Goal: Obtain resource: Download file/media

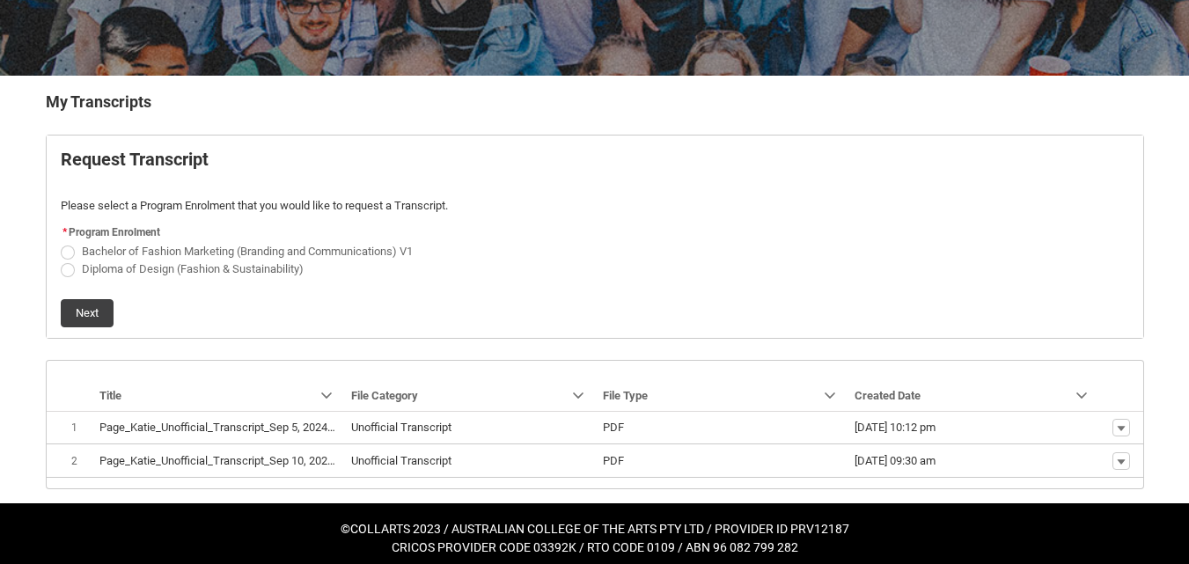
scroll to position [287, 0]
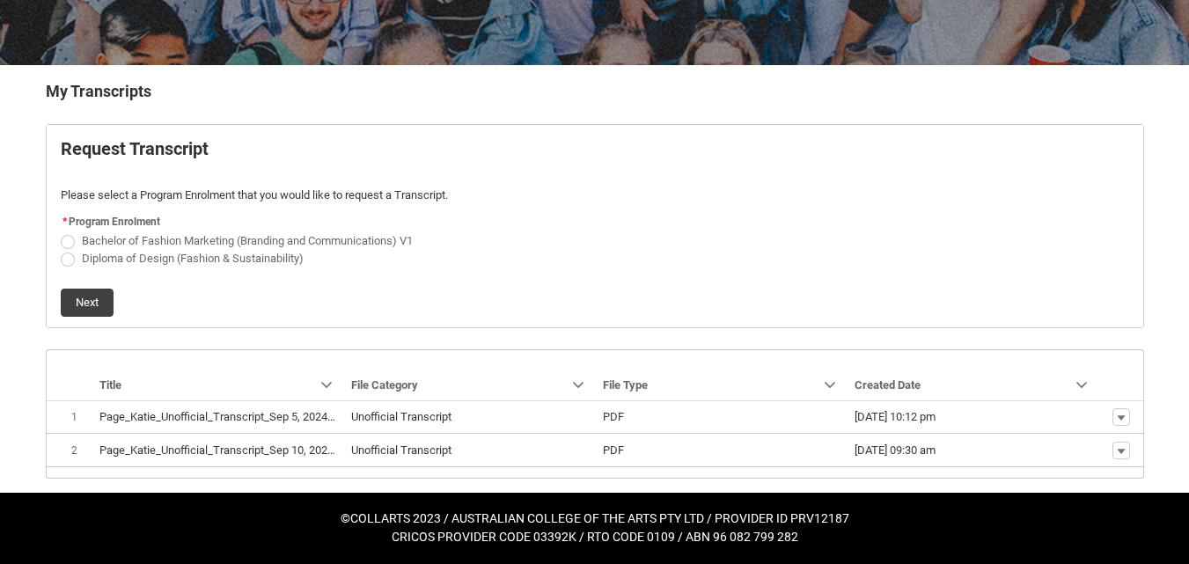
click at [68, 240] on span "Request_Student_Transcript flow" at bounding box center [68, 242] width 14 height 14
click at [61, 231] on input "Bachelor of Fashion Marketing (Branding and Communications) V1" at bounding box center [60, 231] width 1 height 1
radio input "true"
click at [77, 300] on button "Next" at bounding box center [87, 303] width 53 height 28
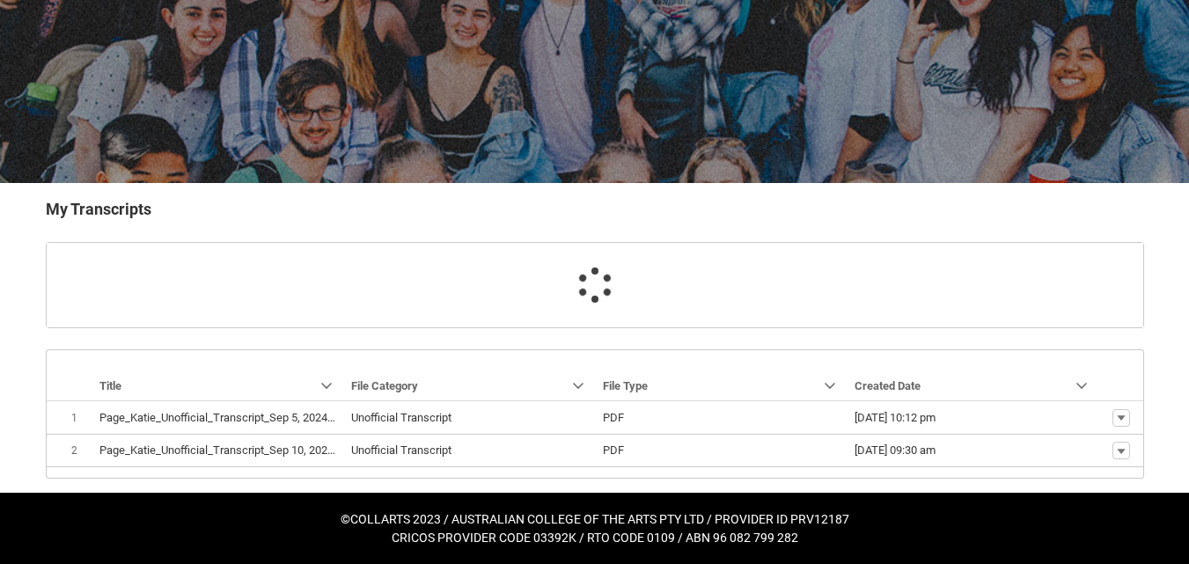
scroll to position [206, 0]
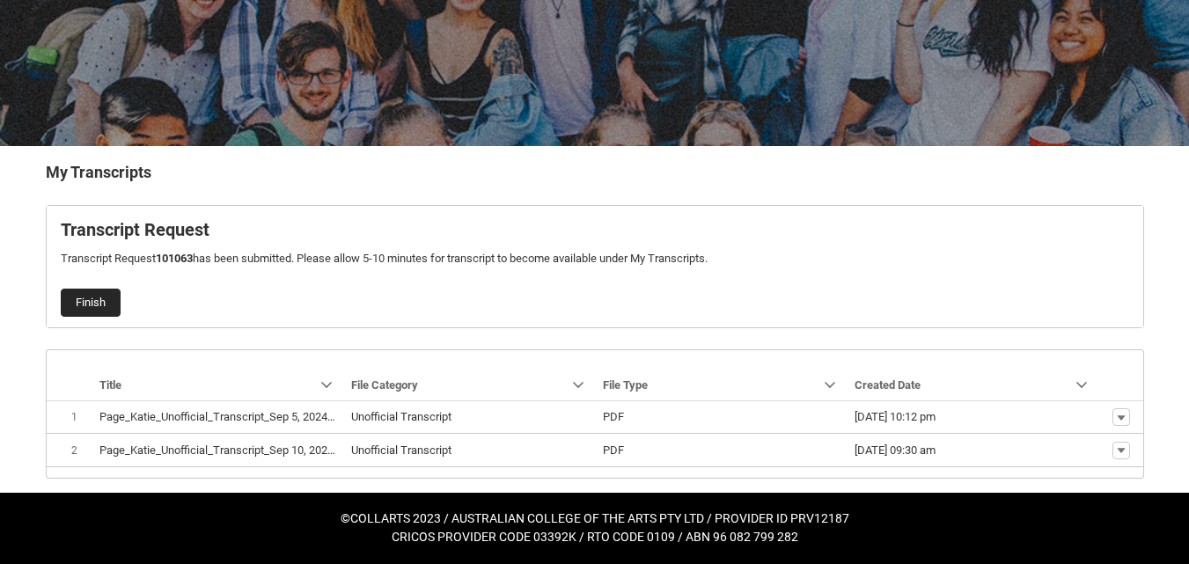
click at [106, 307] on button "Finish" at bounding box center [91, 303] width 60 height 28
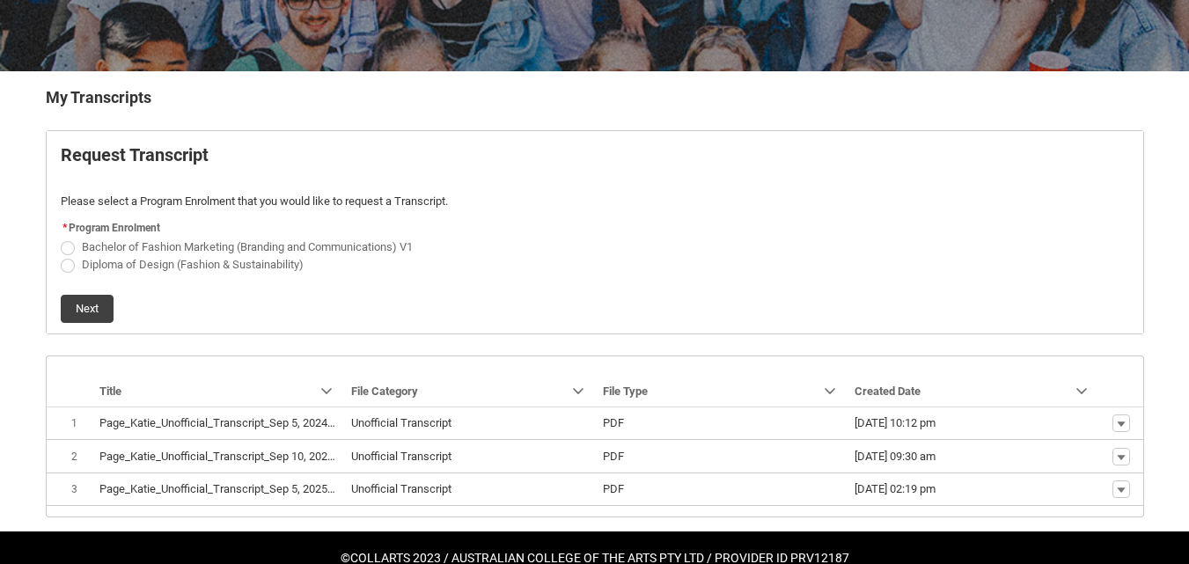
scroll to position [294, 0]
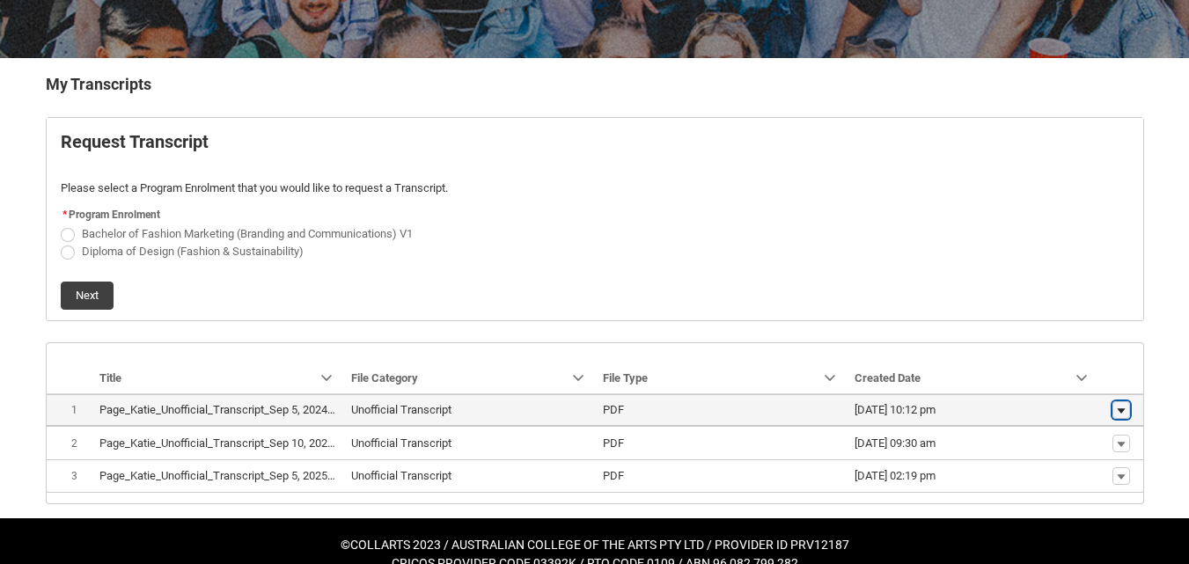
click at [1117, 409] on lightning-primitive-icon "button" at bounding box center [1121, 410] width 11 height 12
click at [1096, 440] on span "Download" at bounding box center [1080, 440] width 48 height 16
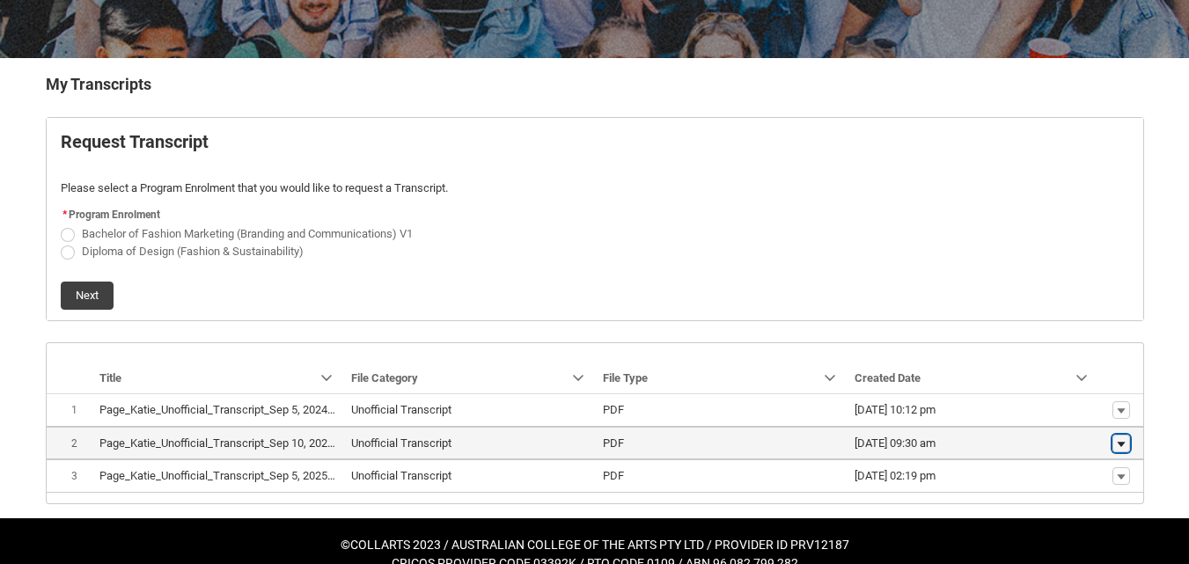
click at [1117, 444] on lightning-primitive-icon "button" at bounding box center [1121, 443] width 11 height 12
click at [1084, 416] on span "Download" at bounding box center [1080, 416] width 48 height 16
